Goal: Complete application form

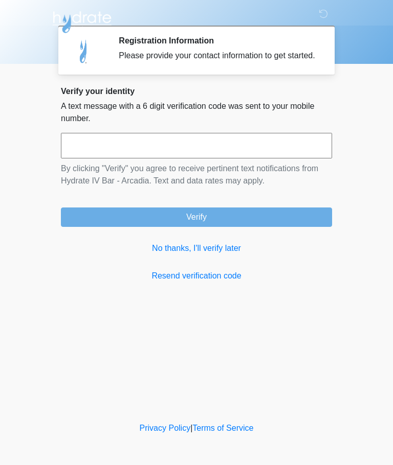
click at [279, 157] on input "text" at bounding box center [196, 146] width 271 height 26
type input "******"
click at [243, 225] on button "Verify" at bounding box center [196, 217] width 271 height 19
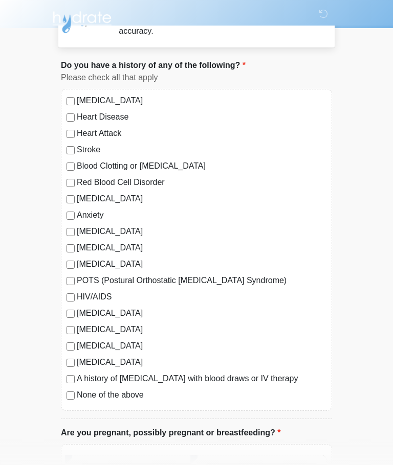
scroll to position [38, 0]
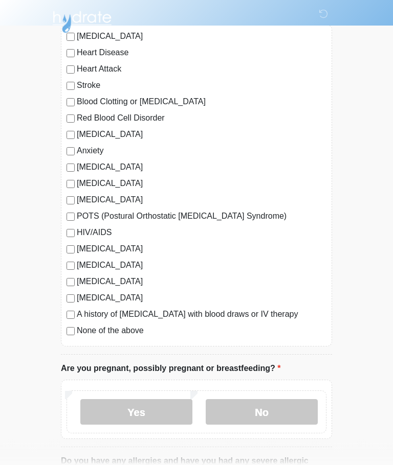
click at [270, 416] on label "No" at bounding box center [261, 413] width 112 height 26
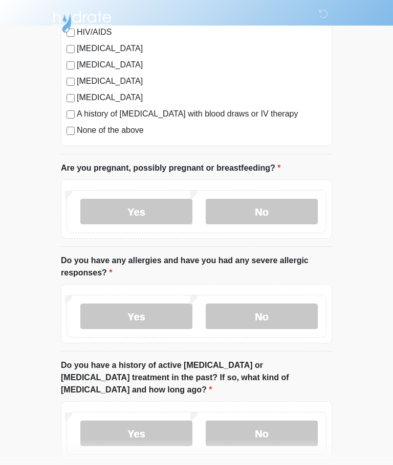
scroll to position [302, 0]
click at [292, 319] on label "No" at bounding box center [261, 317] width 112 height 26
click at [278, 421] on label "No" at bounding box center [261, 434] width 112 height 26
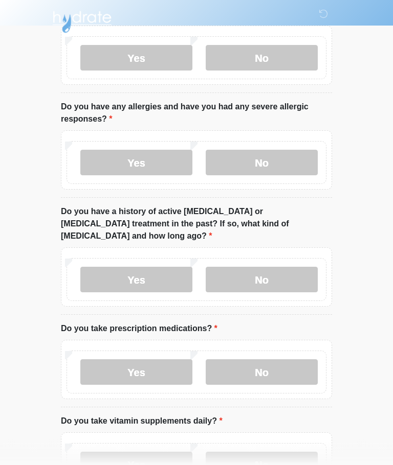
scroll to position [485, 0]
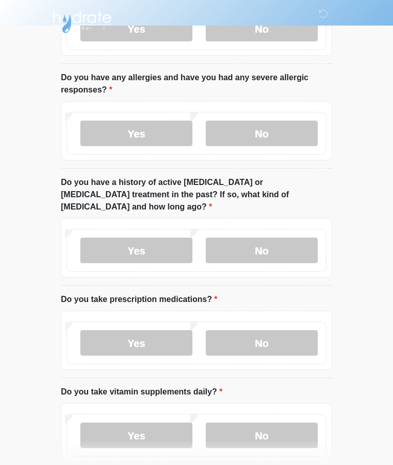
click at [289, 333] on label "No" at bounding box center [261, 343] width 112 height 26
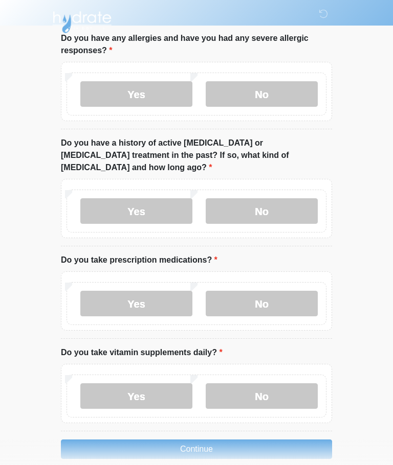
click at [97, 383] on label "Yes" at bounding box center [136, 396] width 112 height 26
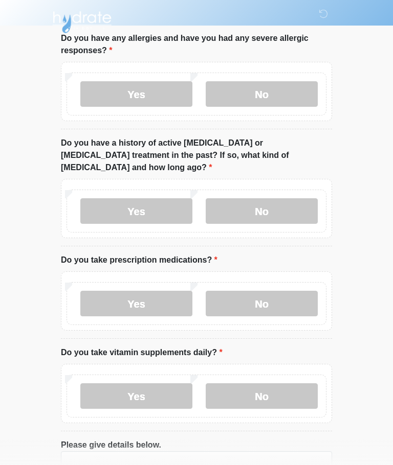
click at [277, 383] on label "No" at bounding box center [261, 396] width 112 height 26
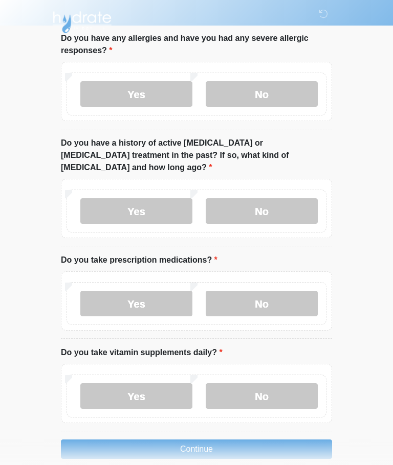
click at [253, 440] on button "Continue" at bounding box center [196, 449] width 271 height 19
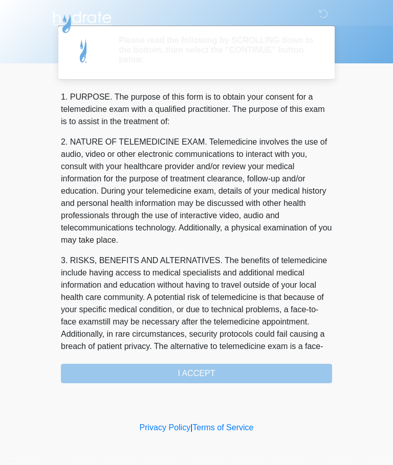
scroll to position [0, 0]
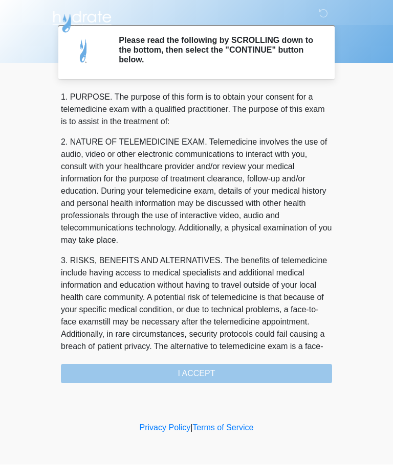
click at [265, 373] on div "1. PURPOSE. The purpose of this form is to obtain your consent for a telemedici…" at bounding box center [196, 237] width 271 height 292
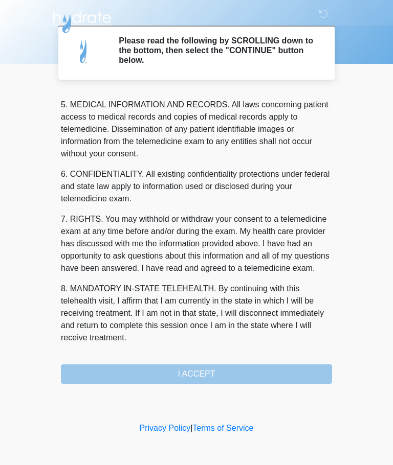
click at [250, 376] on button "I ACCEPT" at bounding box center [196, 373] width 271 height 19
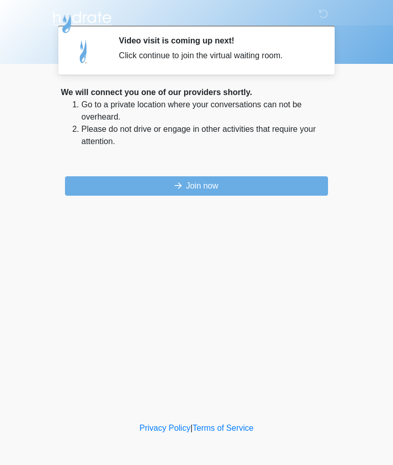
click at [123, 193] on button "Join now" at bounding box center [196, 185] width 263 height 19
